Goal: Information Seeking & Learning: Check status

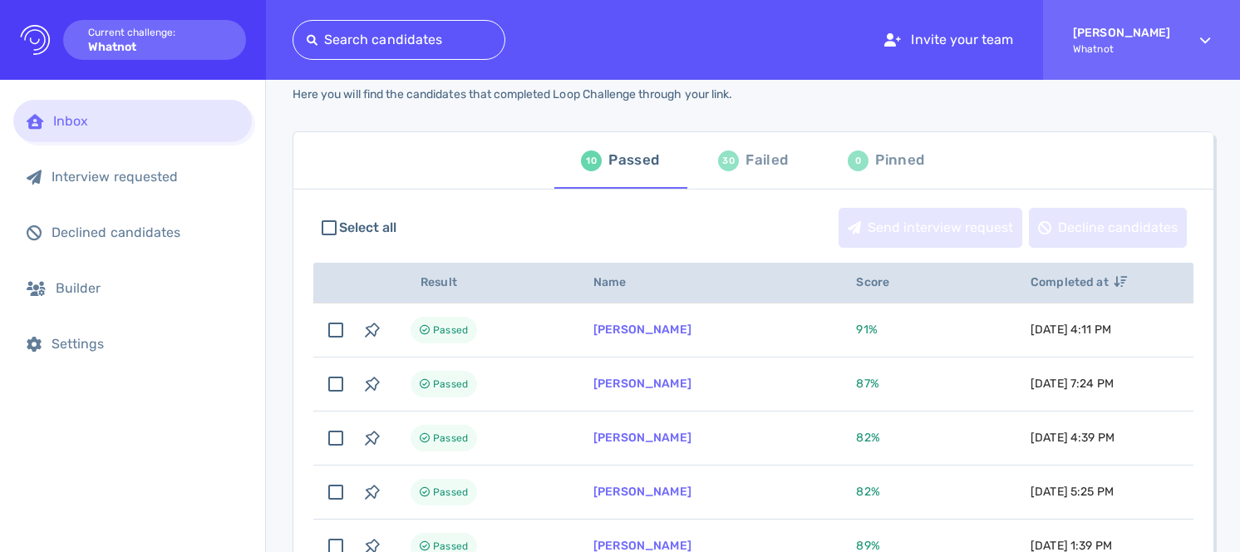
scroll to position [41, 0]
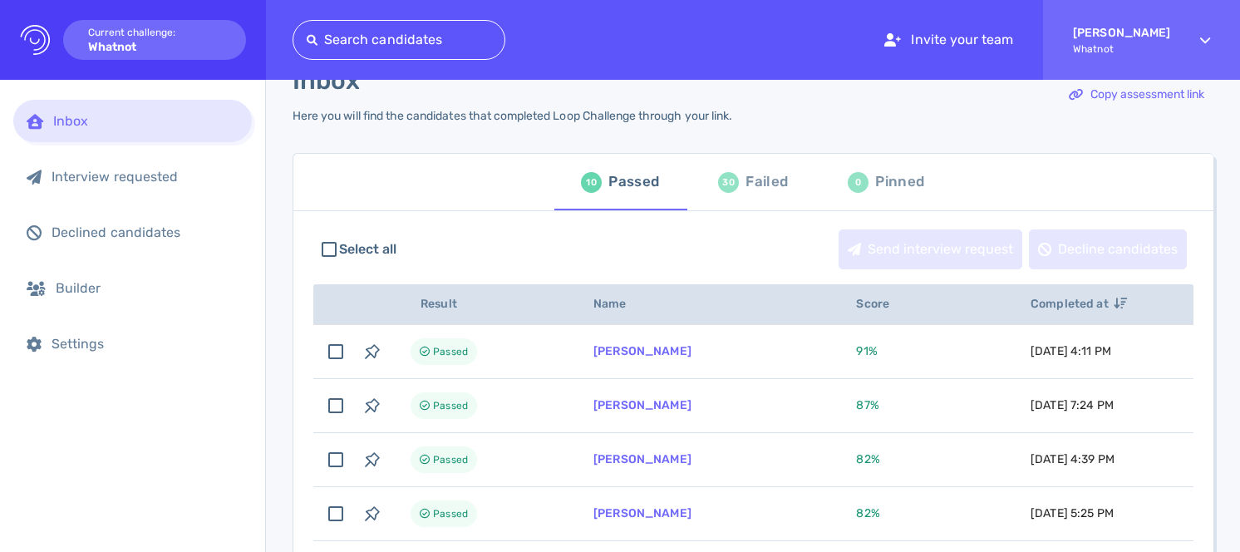
click at [758, 183] on div "Failed" at bounding box center [766, 181] width 42 height 25
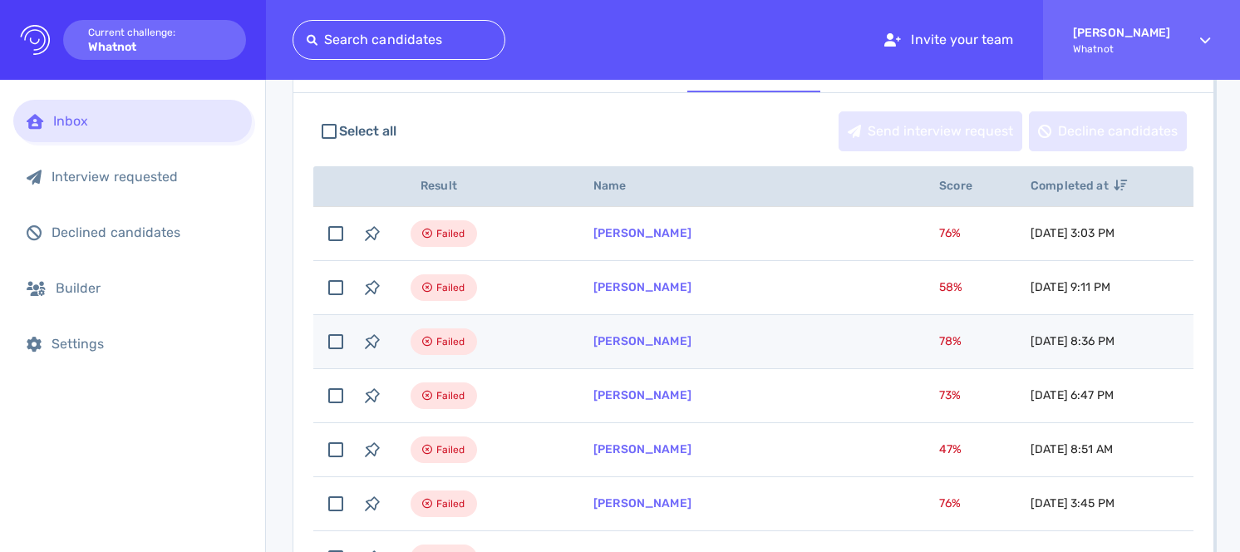
scroll to position [160, 0]
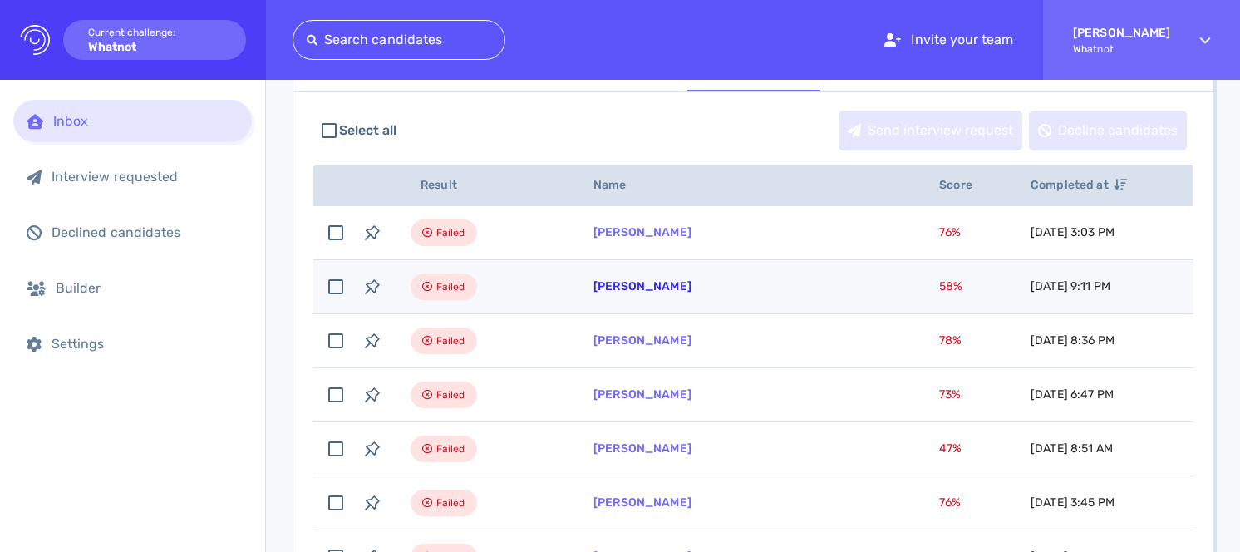
click at [653, 286] on link "[PERSON_NAME]" at bounding box center [642, 286] width 98 height 14
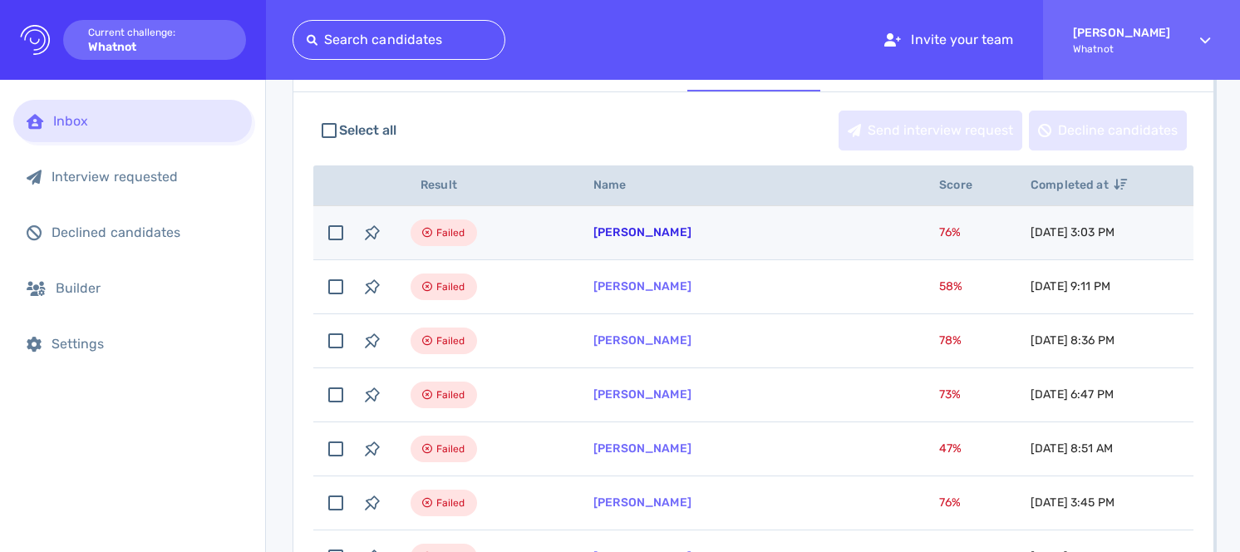
click at [627, 235] on link "[PERSON_NAME]" at bounding box center [642, 232] width 98 height 14
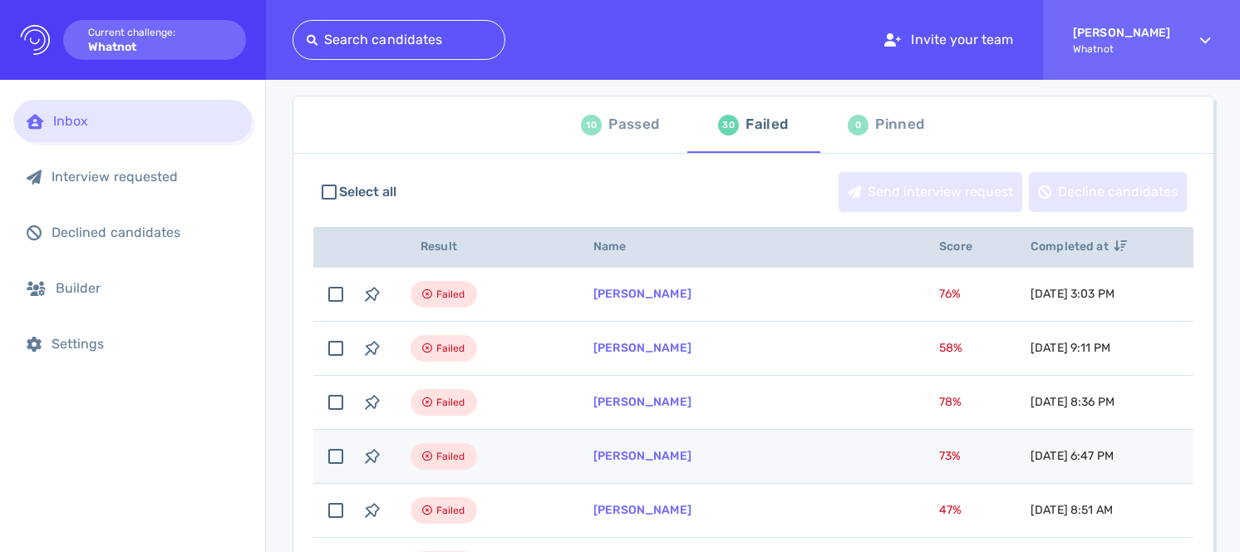
scroll to position [0, 0]
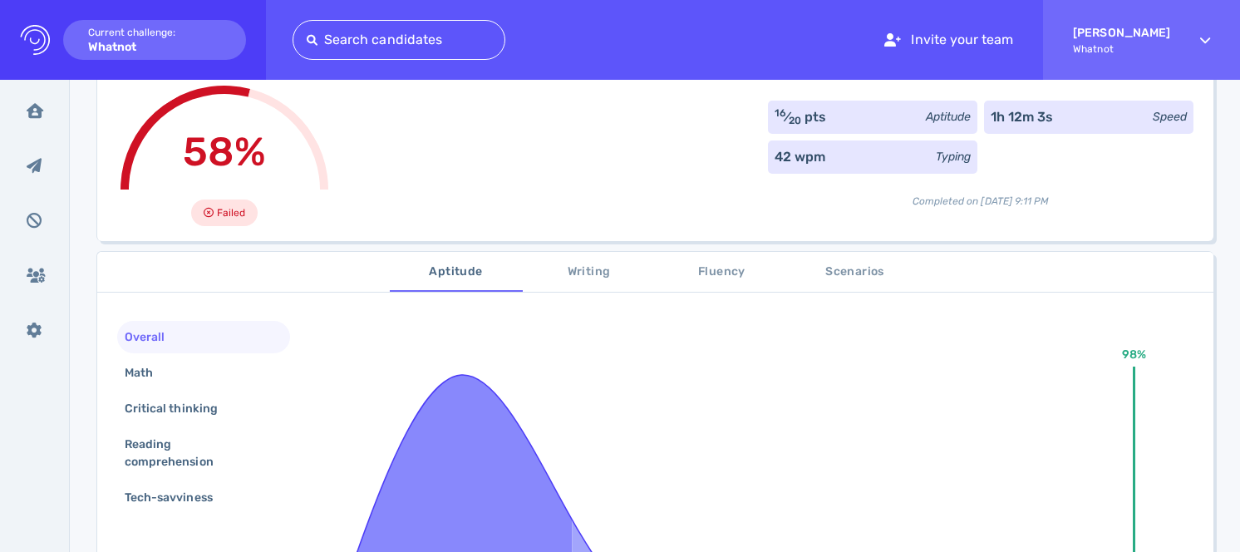
scroll to position [125, 0]
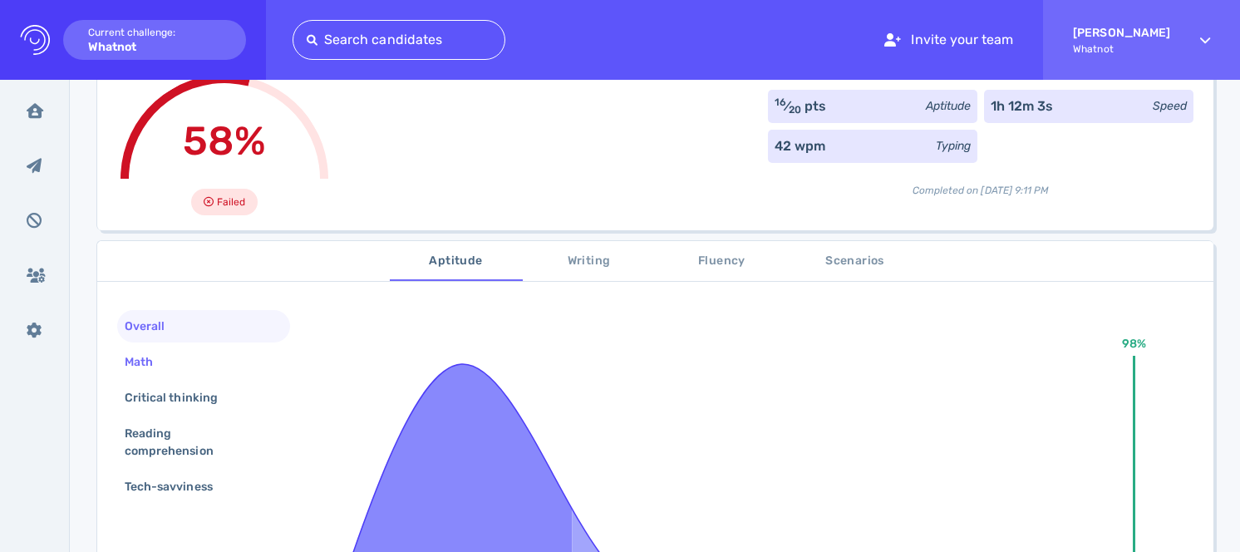
click at [236, 365] on div "Math" at bounding box center [203, 362] width 173 height 32
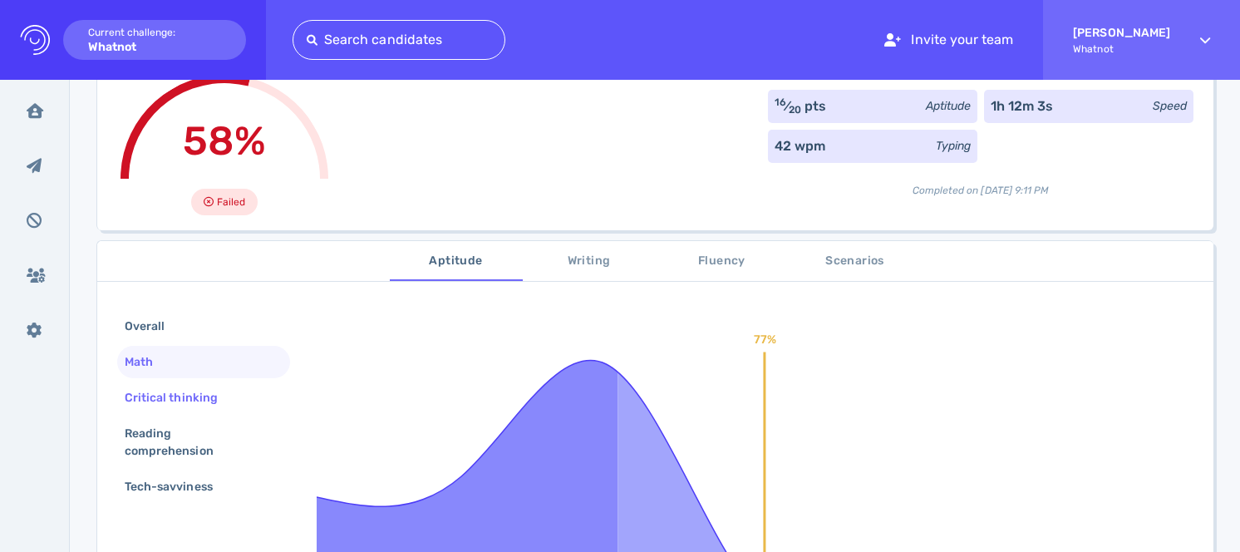
click at [236, 396] on div "Critical thinking" at bounding box center [203, 397] width 173 height 32
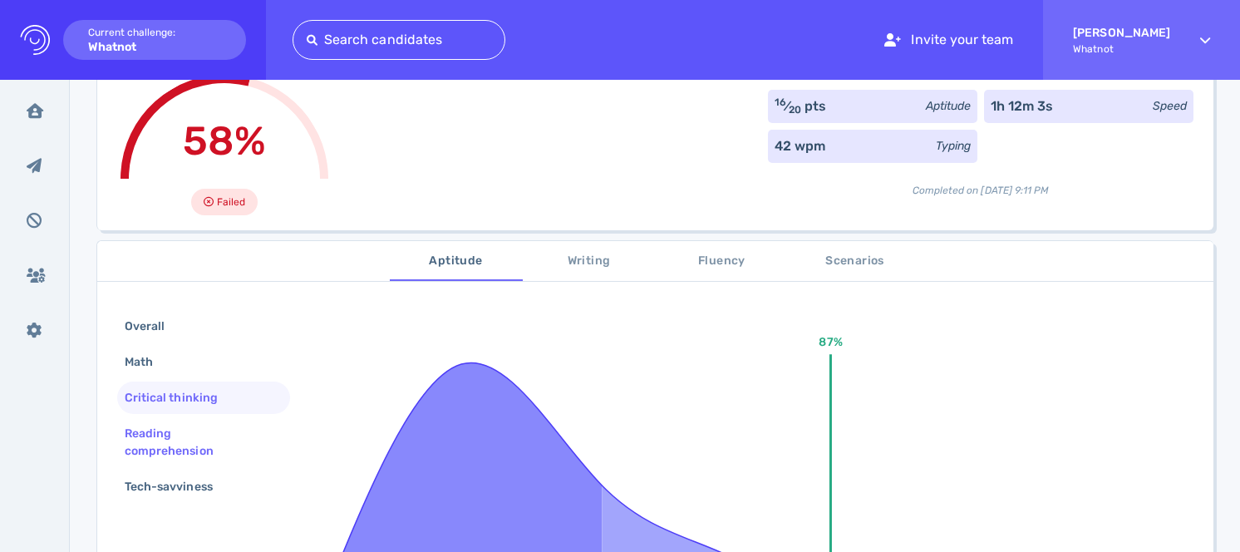
scroll to position [139, 0]
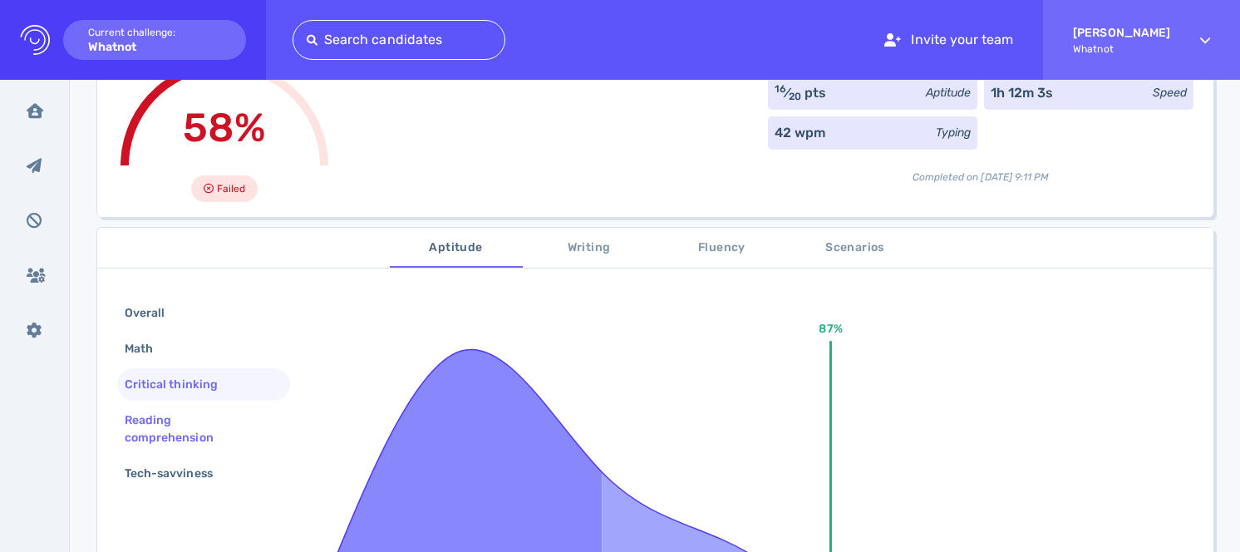
click at [235, 430] on div "Reading comprehension" at bounding box center [196, 429] width 151 height 42
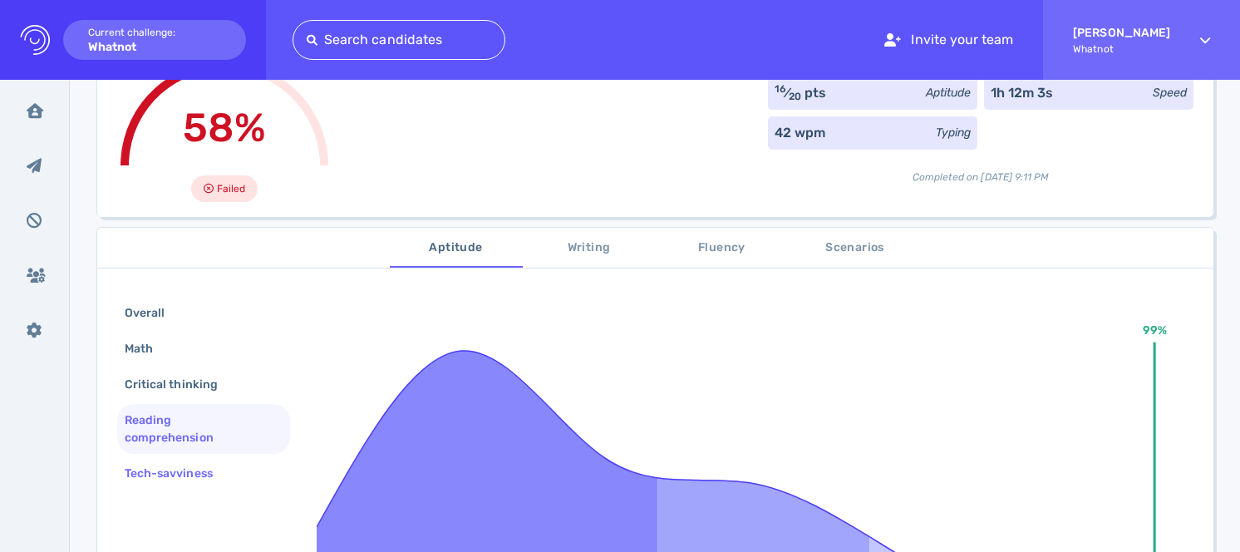
click at [233, 471] on div "Tech-savviness" at bounding box center [203, 473] width 173 height 32
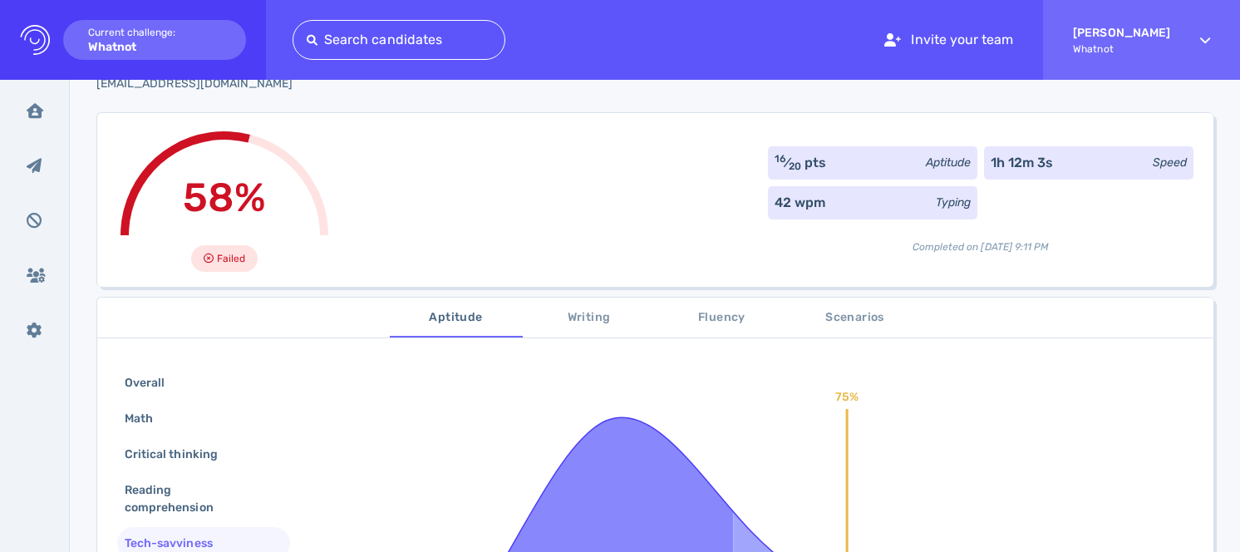
scroll to position [0, 0]
